Goal: Find specific page/section: Find specific page/section

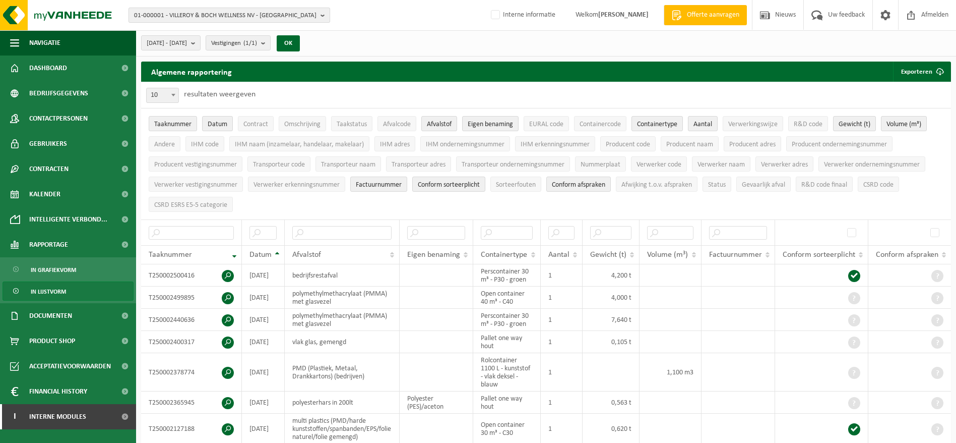
click at [211, 16] on span "01-000001 - VILLEROY & BOCH WELLNESS NV - ROESELARE" at bounding box center [225, 15] width 182 height 15
click at [209, 27] on input "text" at bounding box center [229, 31] width 197 height 13
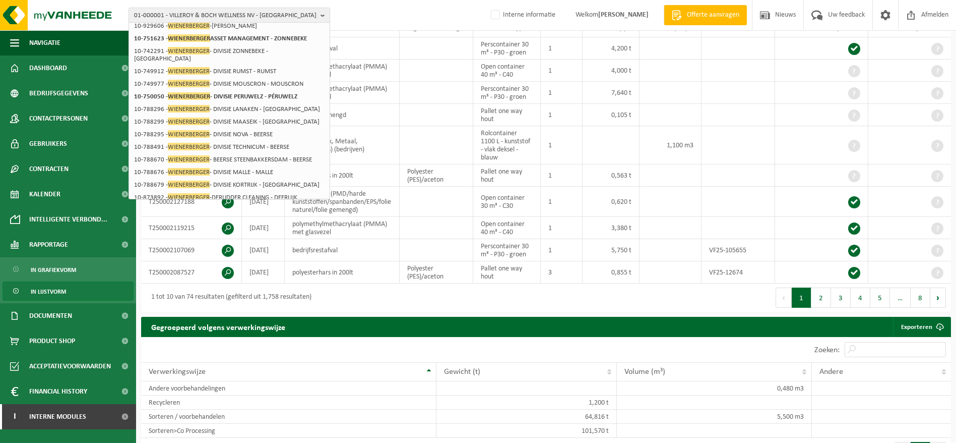
scroll to position [76, 0]
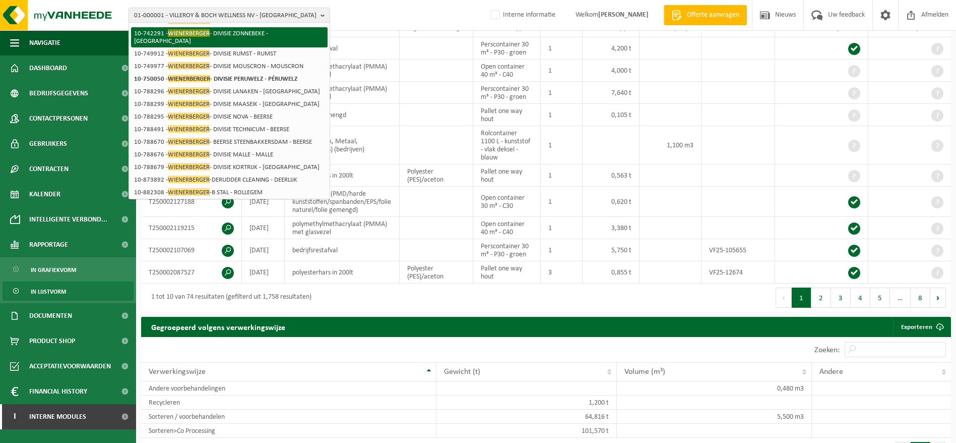
type input "wienerberger"
click li "10-742291 - WIENERBERGER - DIVISIE ZONNEBEKE - ZONNEBEKE"
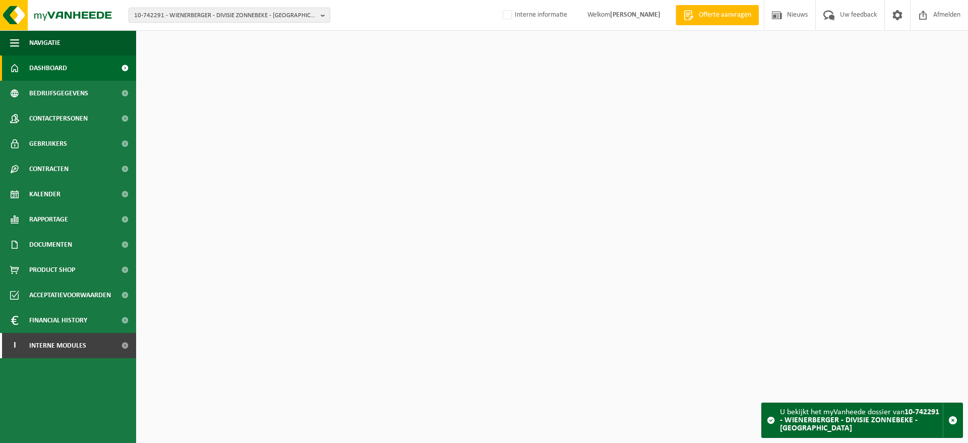
click at [239, 17] on span "10-742291 - WIENERBERGER - DIVISIE ZONNEBEKE - [GEOGRAPHIC_DATA]" at bounding box center [225, 15] width 182 height 15
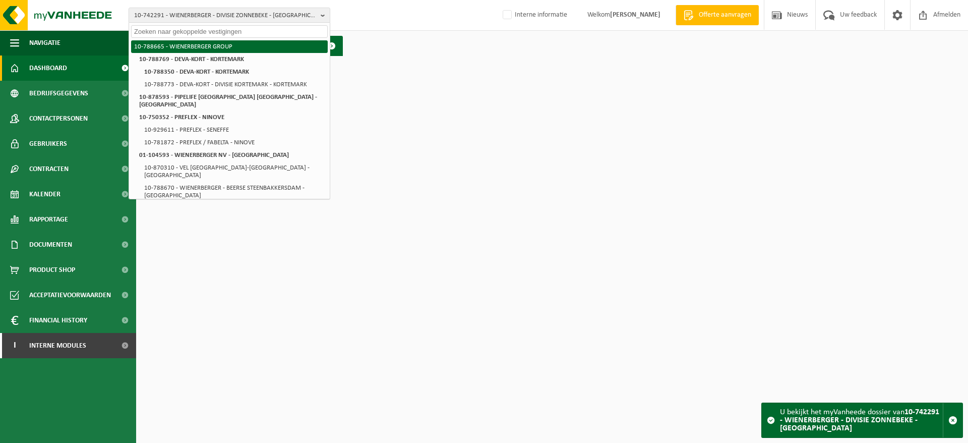
click at [236, 46] on li "10-788665 - WIENERBERGER GROUP" at bounding box center [229, 46] width 197 height 13
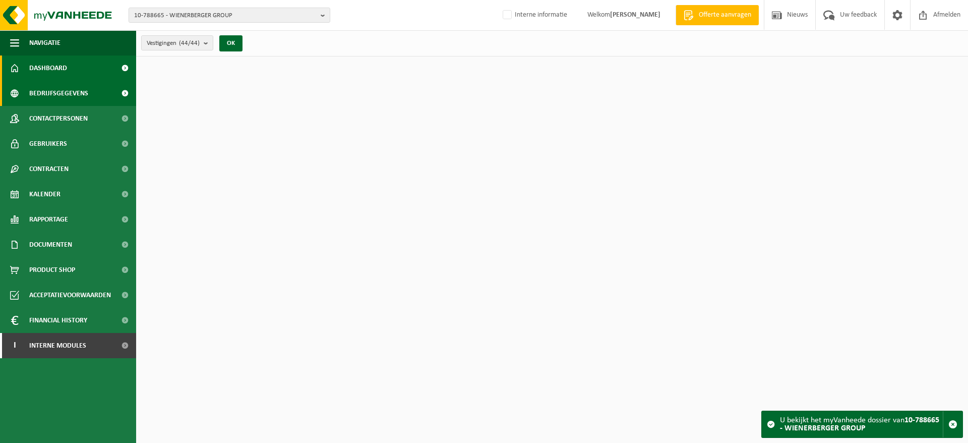
click at [54, 93] on span "Bedrijfsgegevens" at bounding box center [58, 93] width 59 height 25
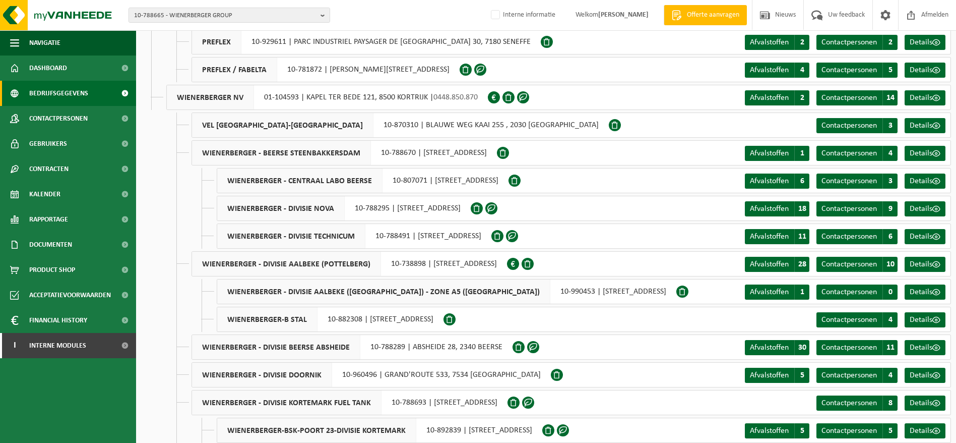
scroll to position [227, 0]
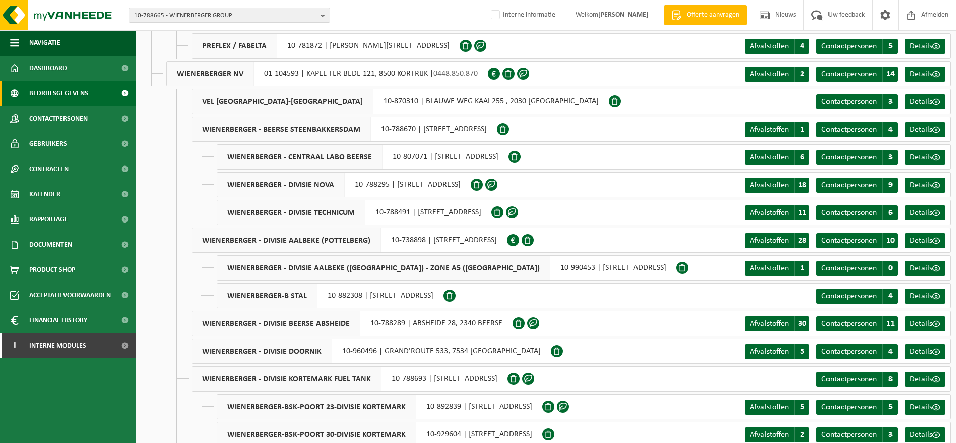
click at [343, 351] on div "WIENERBERGER - DIVISIE DOORNIK 10-960496 | GRAND'ROUTE 533, 7534 MAULDE" at bounding box center [371, 350] width 359 height 25
drag, startPoint x: 377, startPoint y: 350, endPoint x: 342, endPoint y: 350, distance: 34.3
click at [342, 350] on div "WIENERBERGER - DIVISIE DOORNIK 10-960496 | GRAND'ROUTE 533, 7534 MAULDE" at bounding box center [371, 350] width 359 height 25
copy div "10-960496"
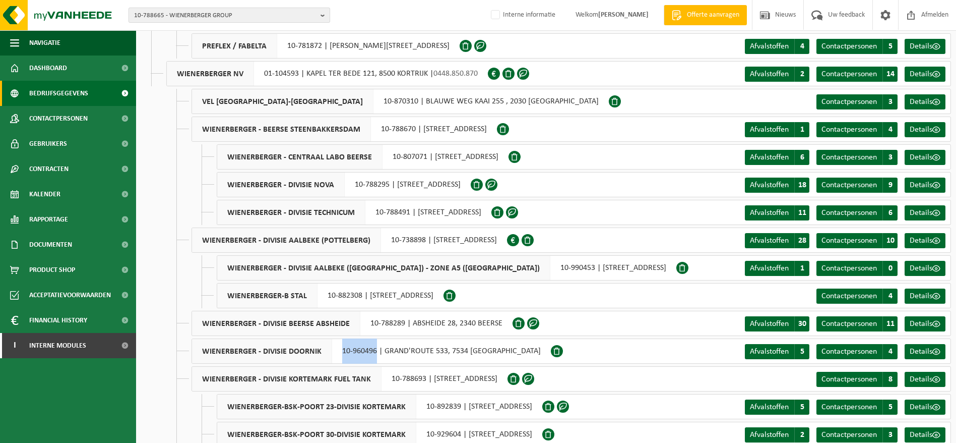
click at [206, 15] on span "10-788665 - WIENERBERGER GROUP" at bounding box center [225, 15] width 182 height 15
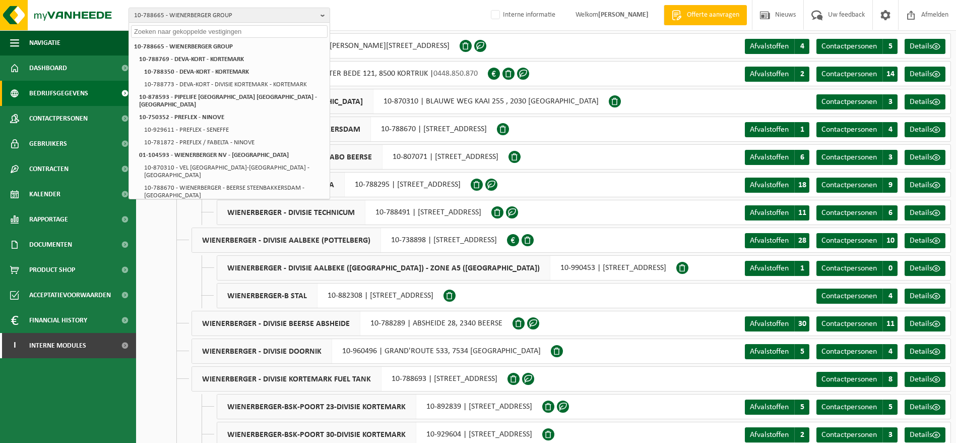
click at [196, 32] on input "text" at bounding box center [229, 31] width 197 height 13
paste input "10-960496"
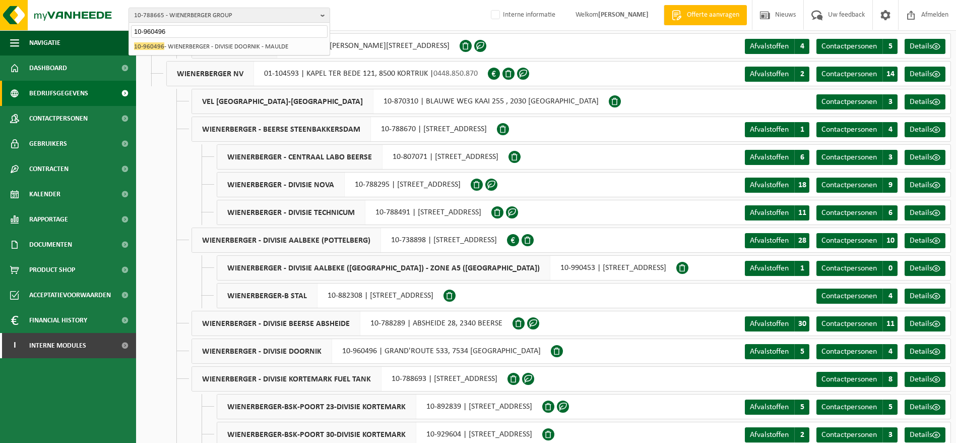
type input "10-960496"
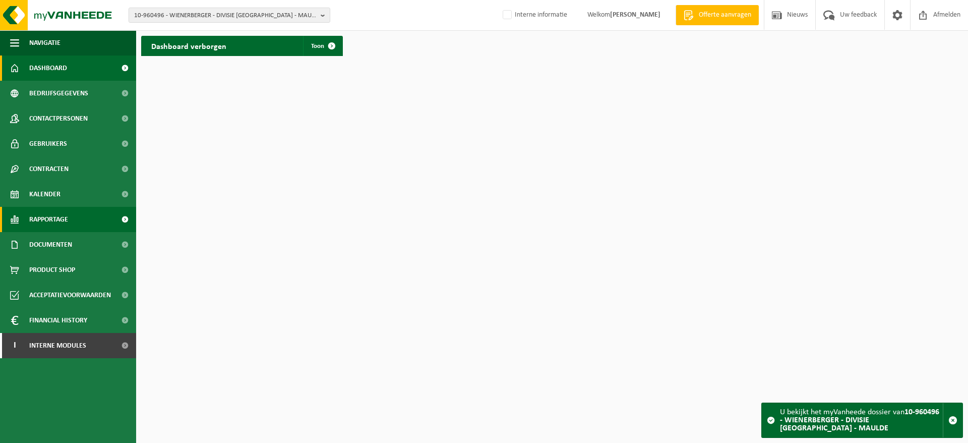
click at [66, 213] on span "Rapportage" at bounding box center [48, 219] width 39 height 25
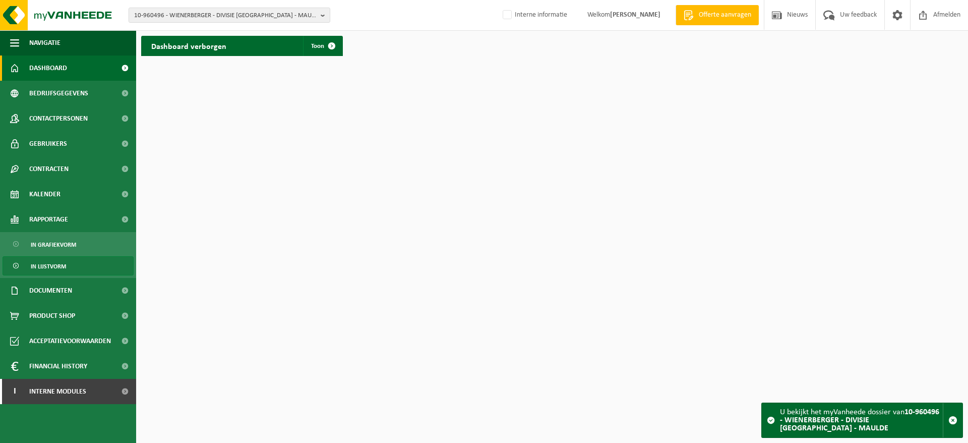
click at [48, 264] on span "In lijstvorm" at bounding box center [48, 266] width 35 height 19
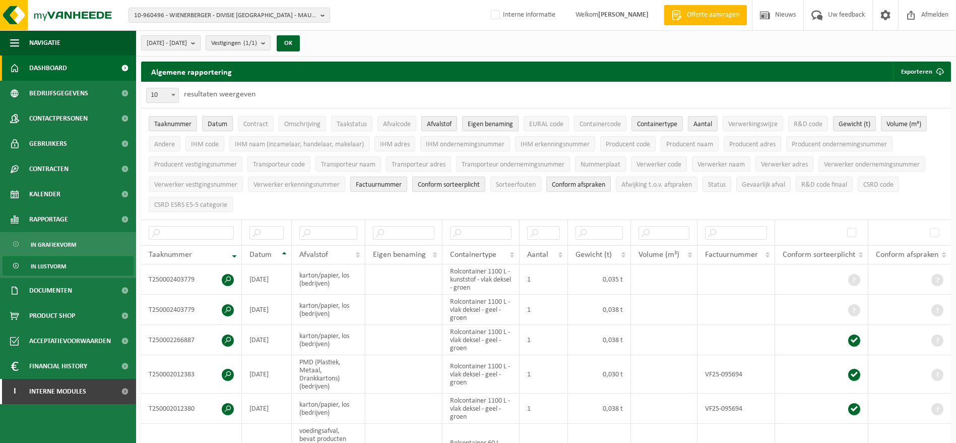
click at [66, 71] on span "Dashboard" at bounding box center [48, 67] width 38 height 25
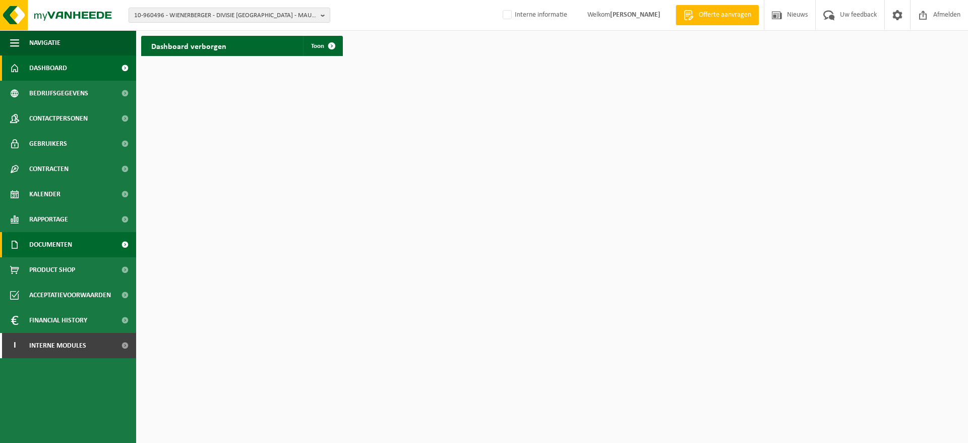
click at [75, 233] on link "Documenten" at bounding box center [68, 244] width 136 height 25
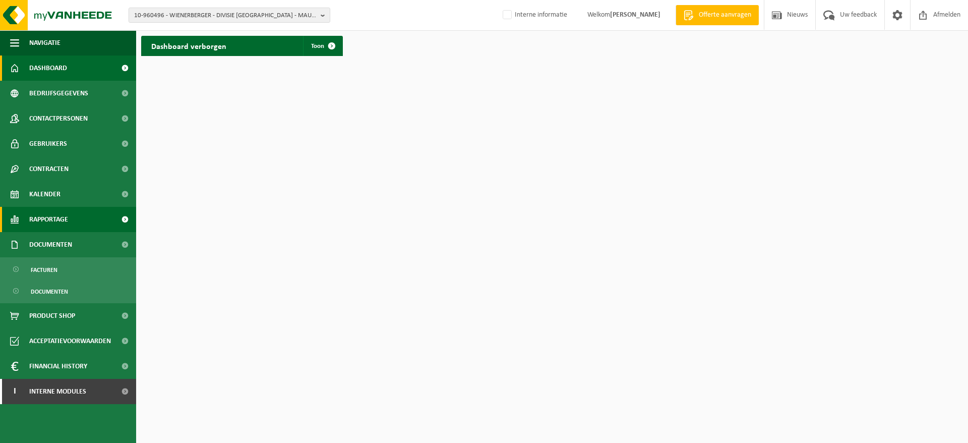
click at [62, 211] on span "Rapportage" at bounding box center [48, 219] width 39 height 25
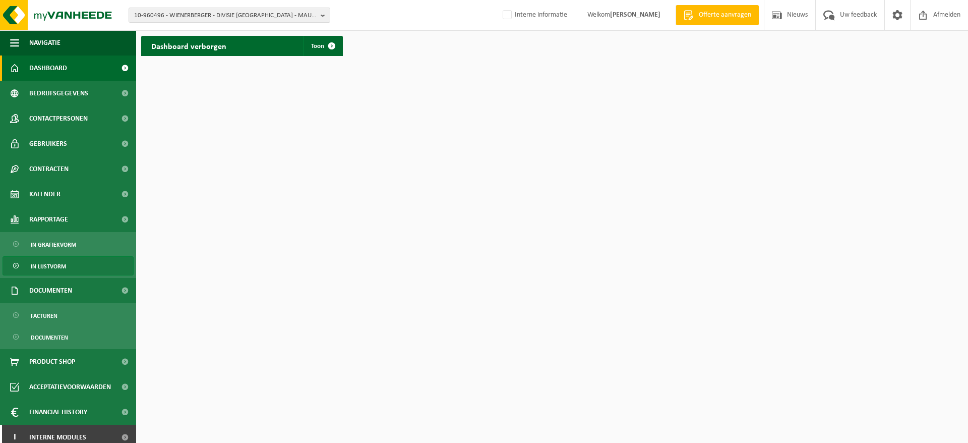
click at [37, 264] on span "In lijstvorm" at bounding box center [48, 266] width 35 height 19
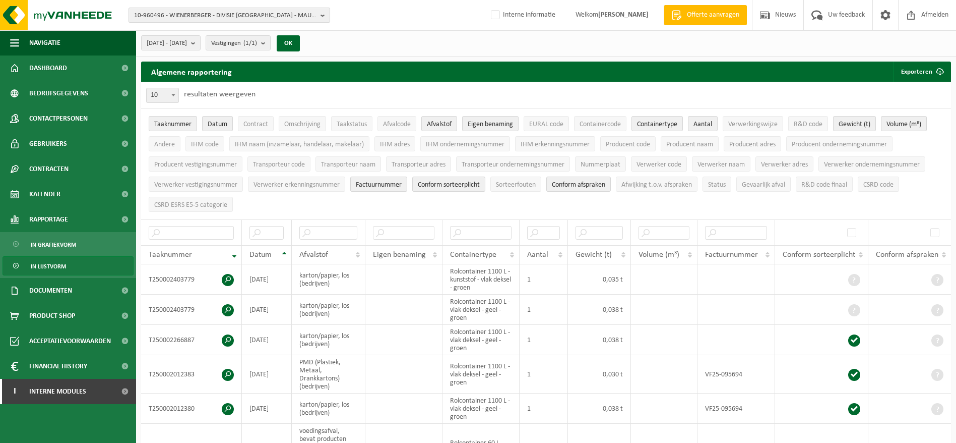
click at [279, 8] on button "10-960496 - WIENERBERGER - DIVISIE [GEOGRAPHIC_DATA] - MAULDE" at bounding box center [230, 15] width 202 height 15
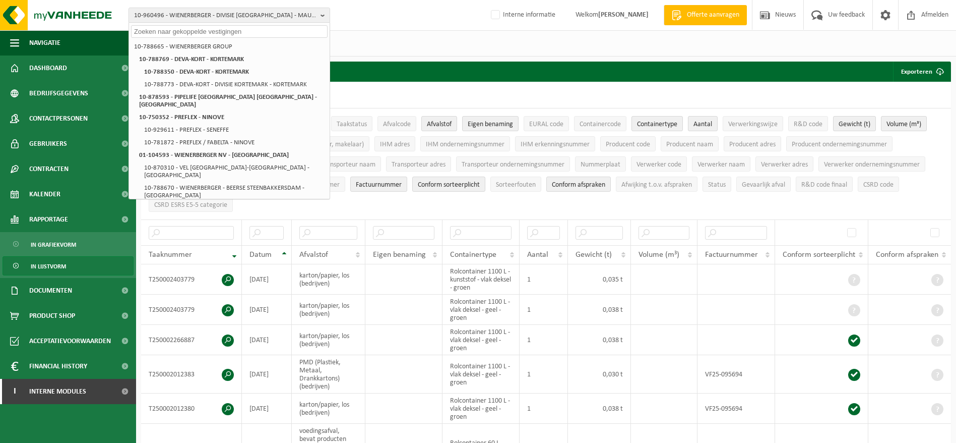
click at [311, 47] on div "2025-04-01 - 2025-09-01 Huidige maand Vorige maand Laatste 6 maanden Huidig jaa…" at bounding box center [223, 43] width 175 height 22
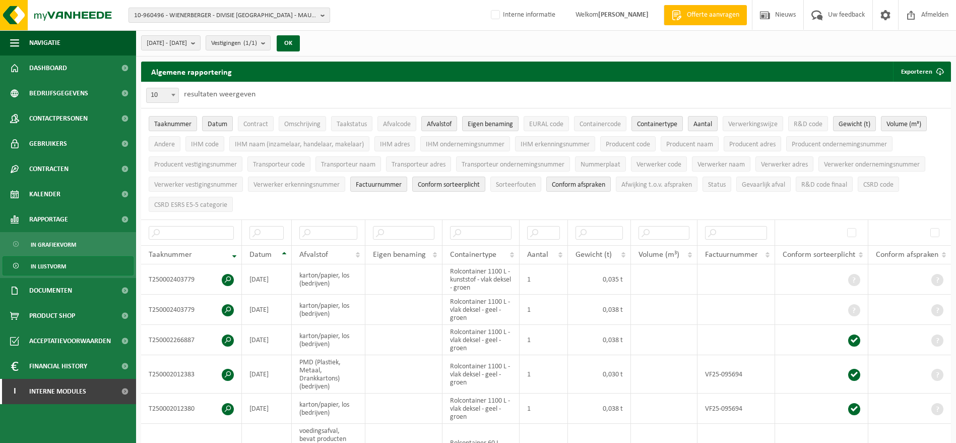
click at [306, 17] on span "10-960496 - WIENERBERGER - DIVISIE [GEOGRAPHIC_DATA] - MAULDE" at bounding box center [225, 15] width 182 height 15
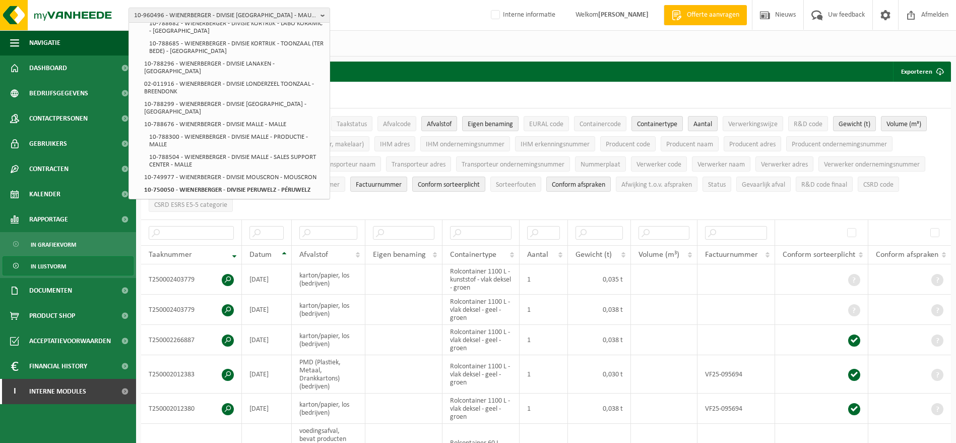
scroll to position [587, 0]
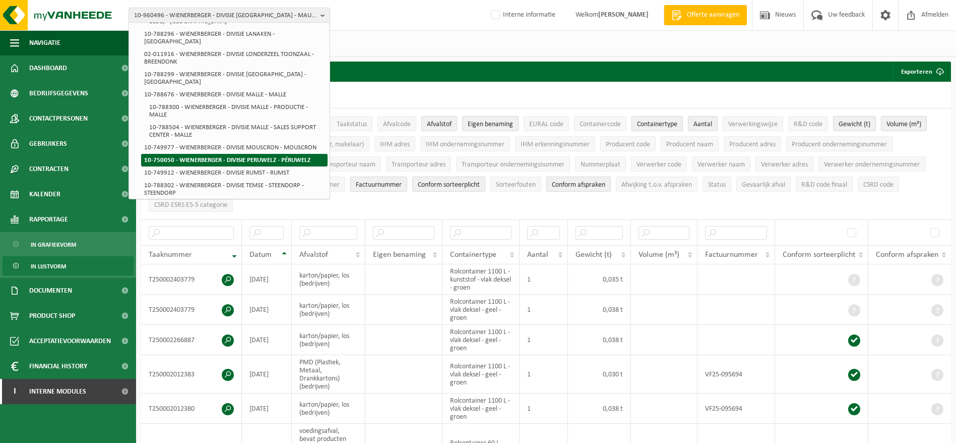
click at [279, 154] on li "10-750050 - WIENERBERGER - DIVISIE PERUWELZ - PÉRUWELZ" at bounding box center [234, 160] width 187 height 13
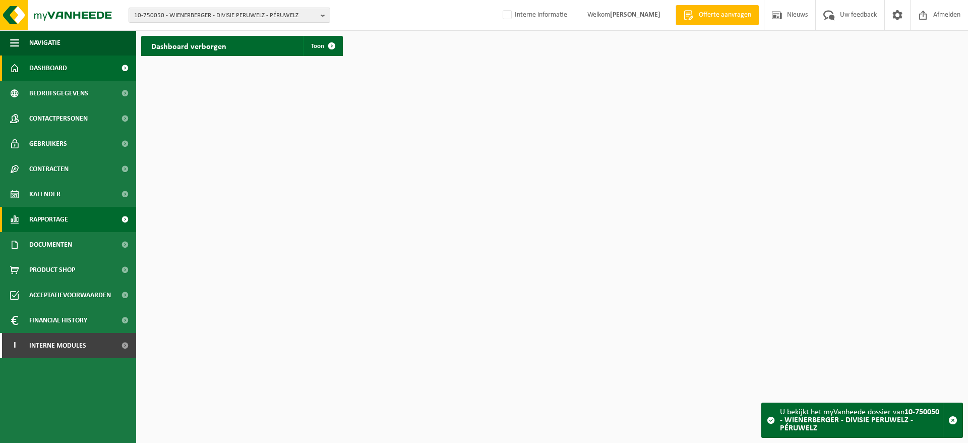
click at [43, 213] on span "Rapportage" at bounding box center [48, 219] width 39 height 25
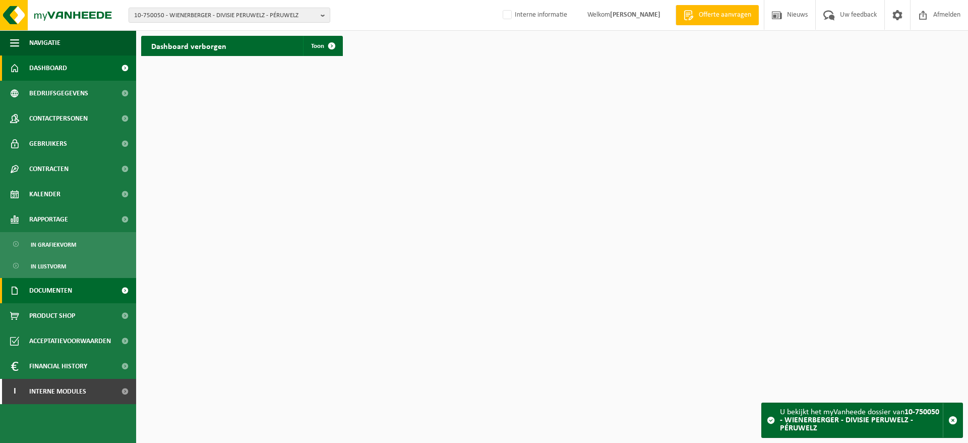
click at [64, 278] on span "Documenten" at bounding box center [50, 290] width 43 height 25
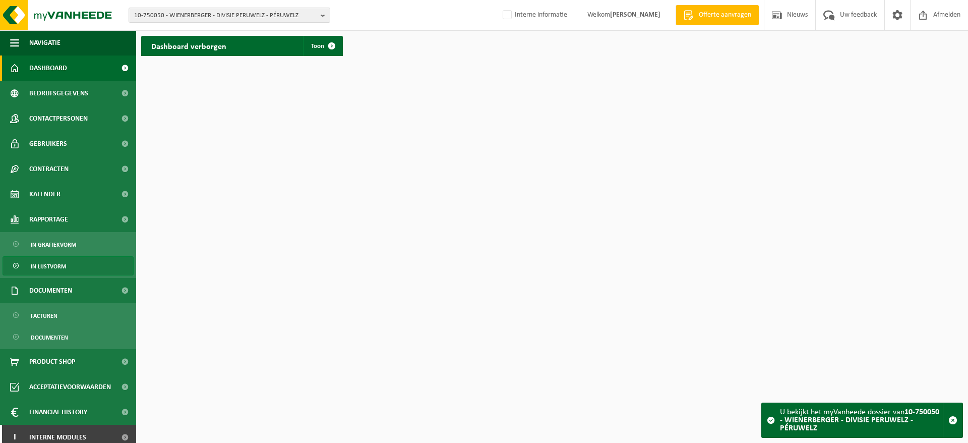
click at [51, 262] on span "In lijstvorm" at bounding box center [48, 266] width 35 height 19
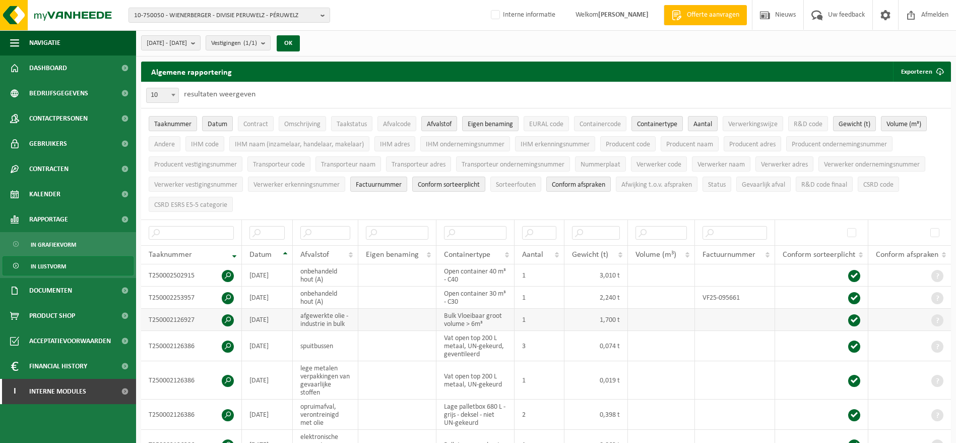
click at [229, 315] on span at bounding box center [228, 320] width 12 height 12
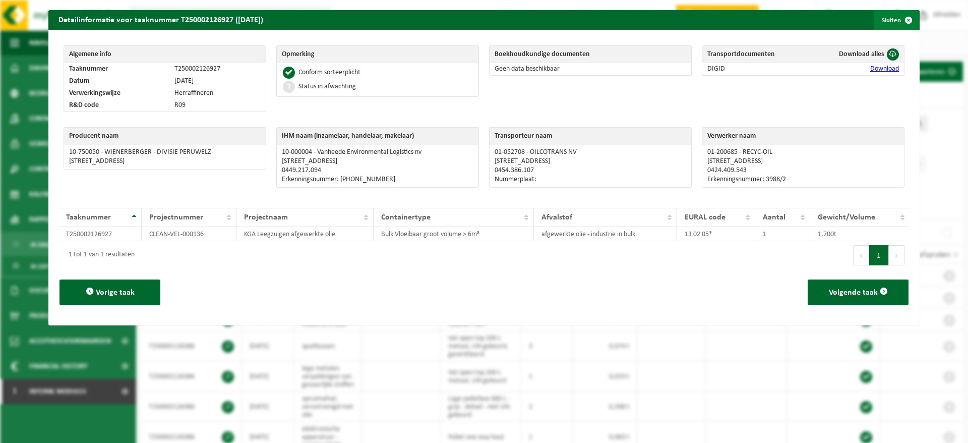
click at [898, 13] on span "button" at bounding box center [908, 20] width 20 height 20
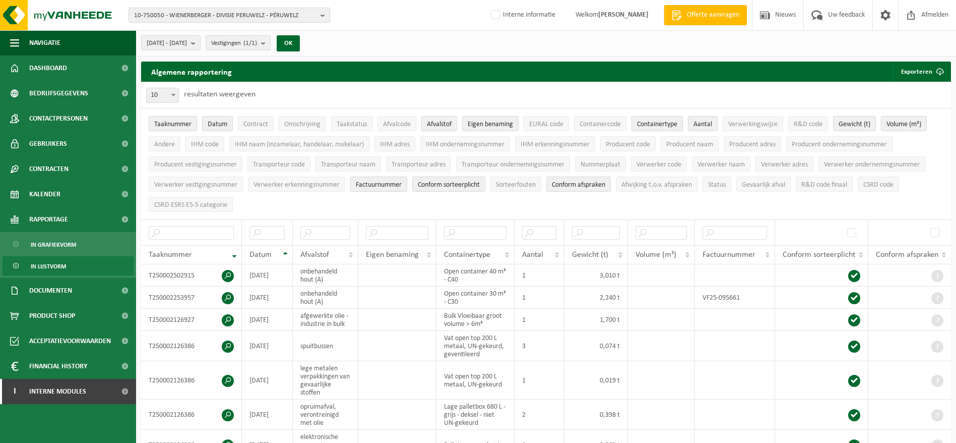
click at [298, 11] on span "10-750050 - WIENERBERGER - DIVISIE PERUWELZ - PÉRUWELZ" at bounding box center [225, 15] width 182 height 15
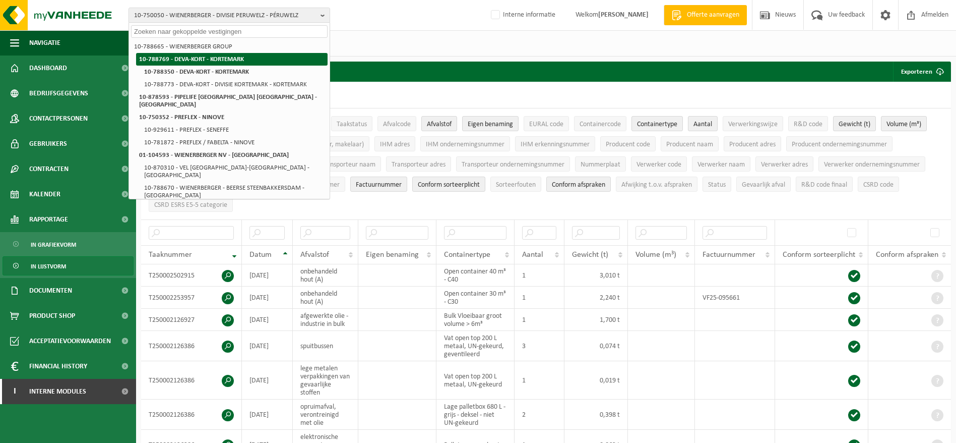
click at [222, 57] on strong "10-788769 - DEVA-KORT - KORTEMARK" at bounding box center [191, 59] width 105 height 7
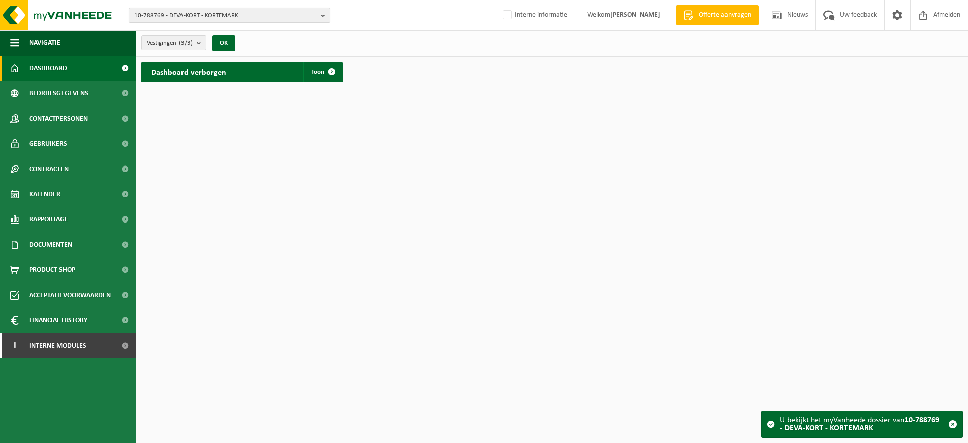
click at [299, 18] on span "10-788769 - DEVA-KORT - KORTEMARK" at bounding box center [225, 15] width 182 height 15
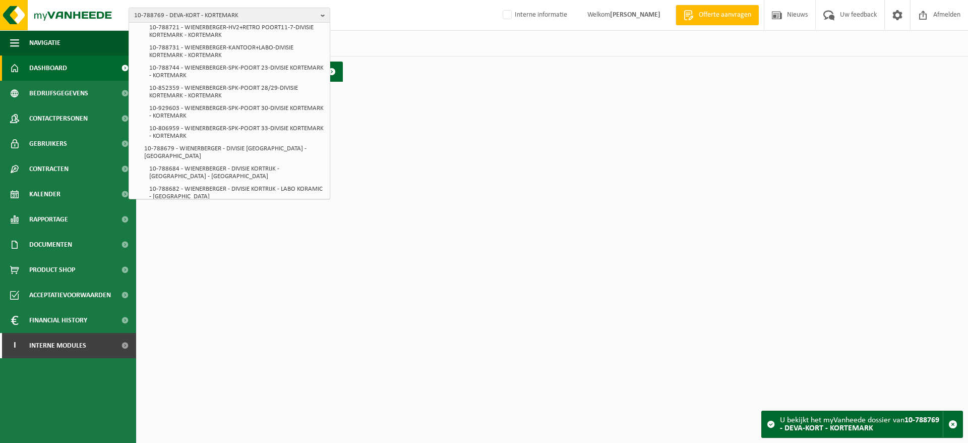
scroll to position [379, 0]
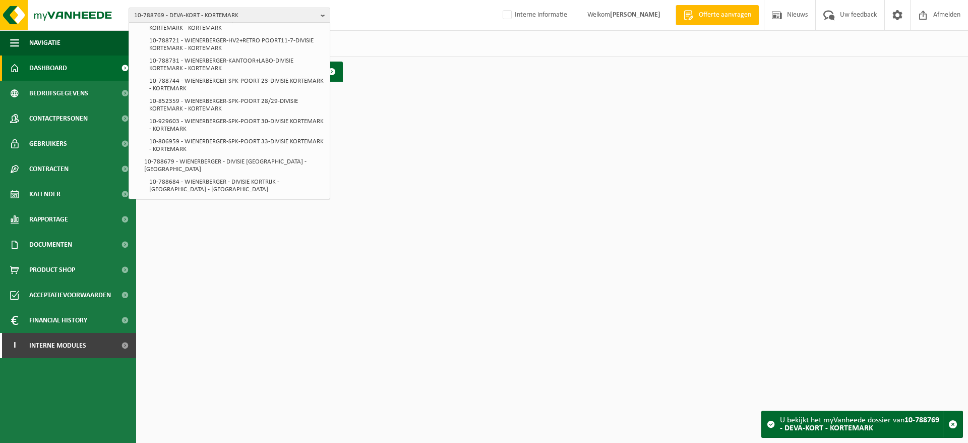
drag, startPoint x: 318, startPoint y: 121, endPoint x: 322, endPoint y: 113, distance: 9.0
click at [322, 113] on div "10-788665 - WIENERBERGER GROUP 10-788769 - DEVA-KORT - KORTEMARK 10-788350 - DE…" at bounding box center [230, 111] width 202 height 176
